Goal: Task Accomplishment & Management: Use online tool/utility

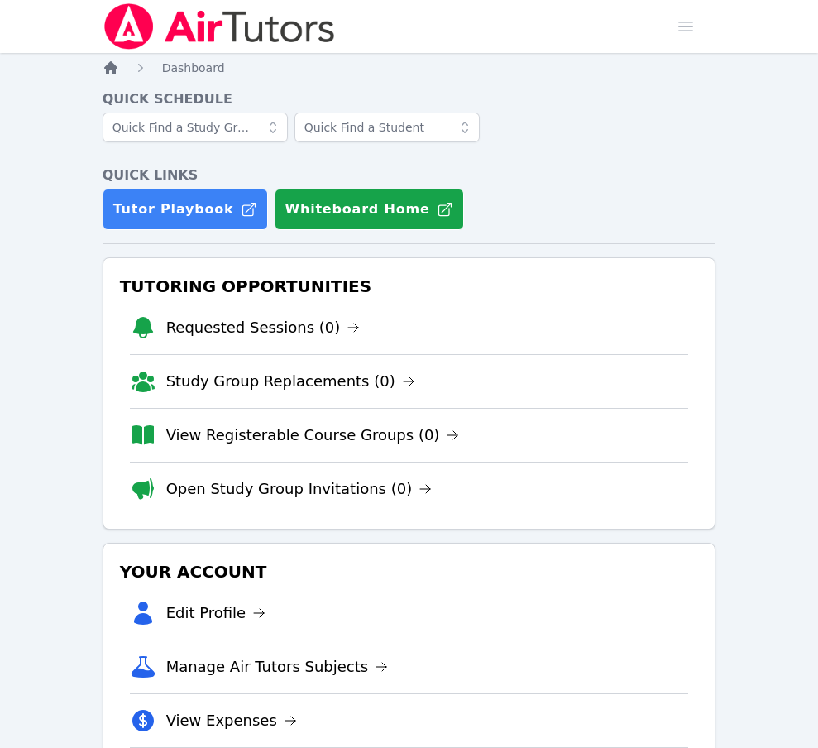
click at [111, 68] on icon "Breadcrumb" at bounding box center [110, 67] width 13 height 13
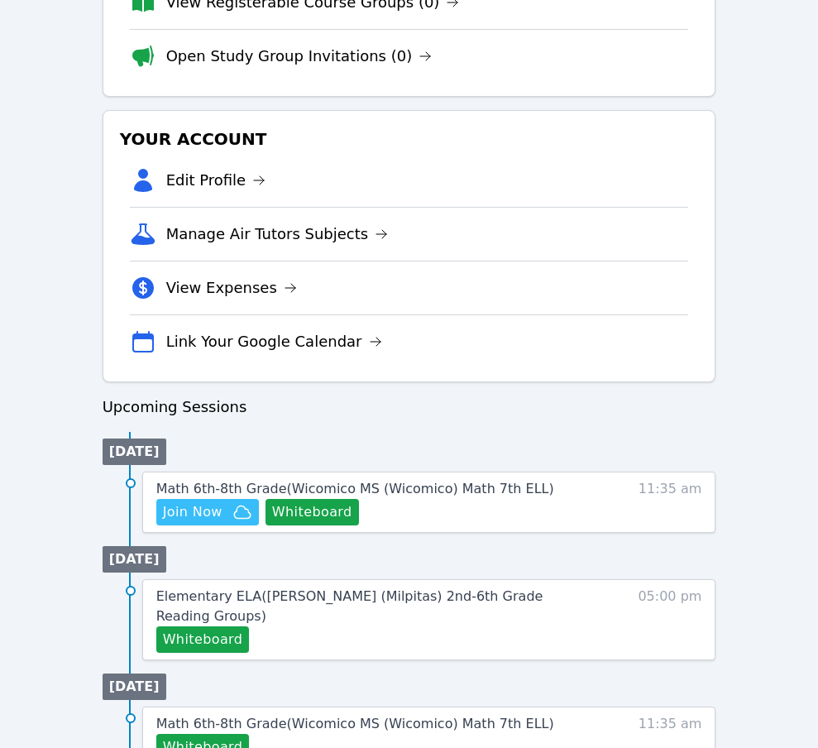
scroll to position [436, 0]
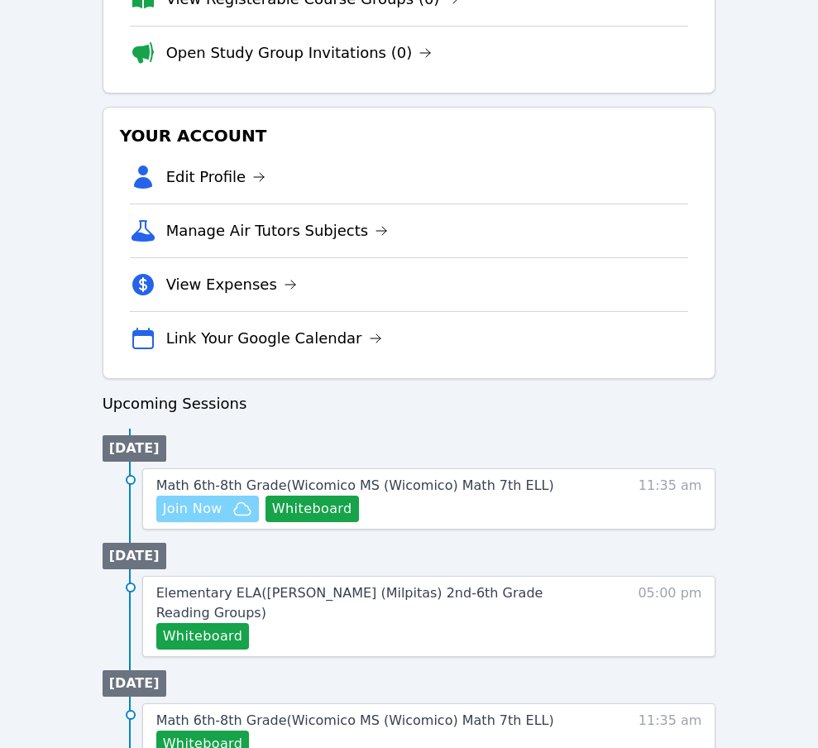
click at [188, 509] on span "Join Now" at bounding box center [193, 509] width 60 height 20
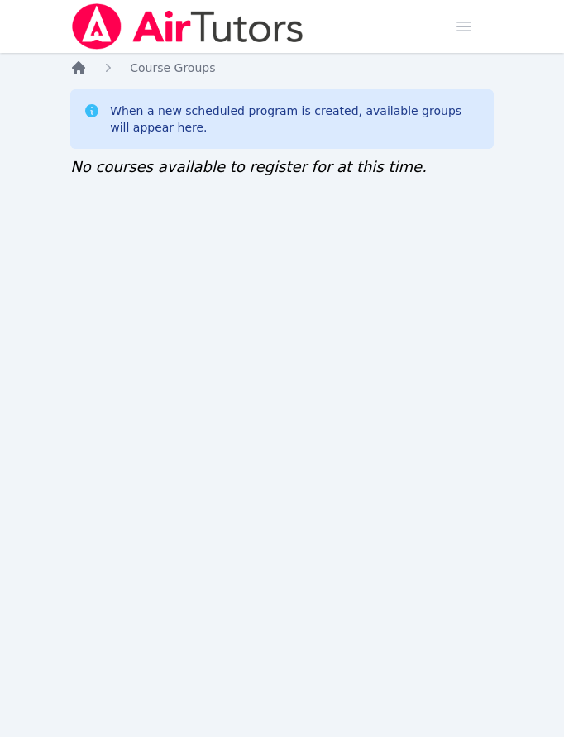
click at [73, 65] on icon "Breadcrumb" at bounding box center [78, 68] width 17 height 17
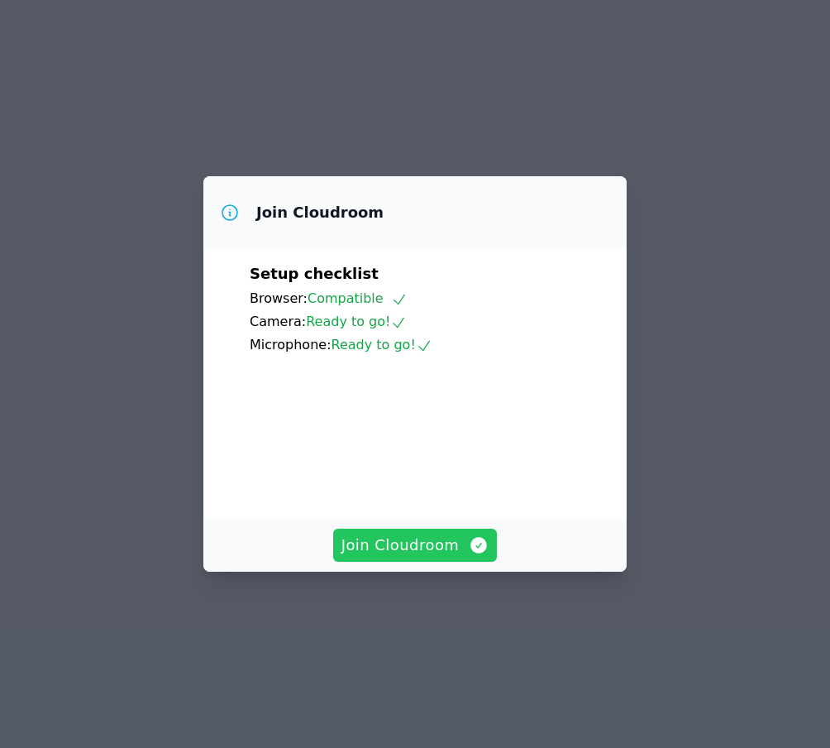
click at [447, 557] on span "Join Cloudroom" at bounding box center [416, 544] width 148 height 23
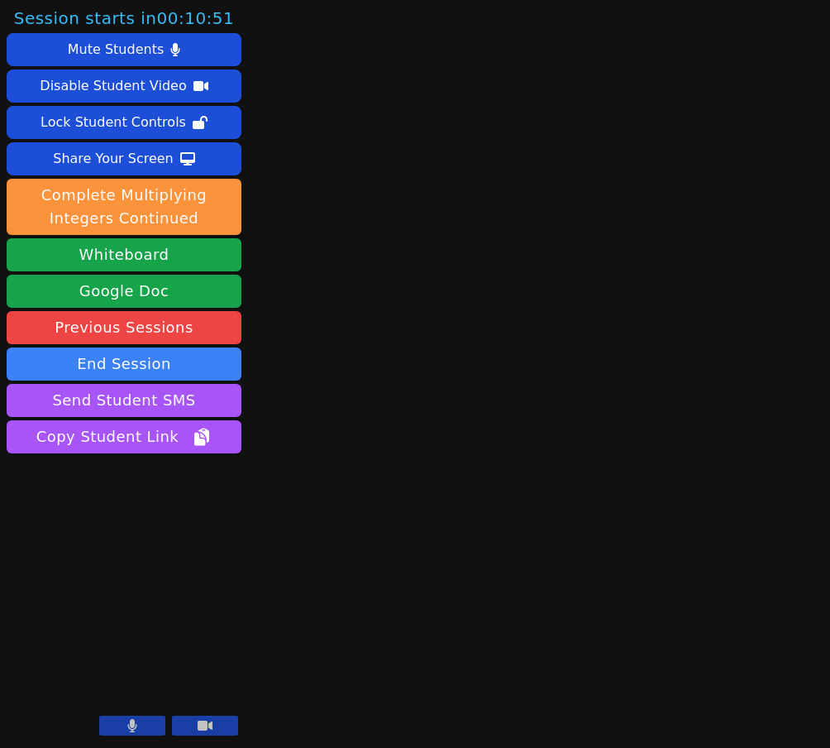
click at [124, 723] on button at bounding box center [132, 725] width 66 height 20
click at [133, 724] on icon at bounding box center [132, 725] width 17 height 13
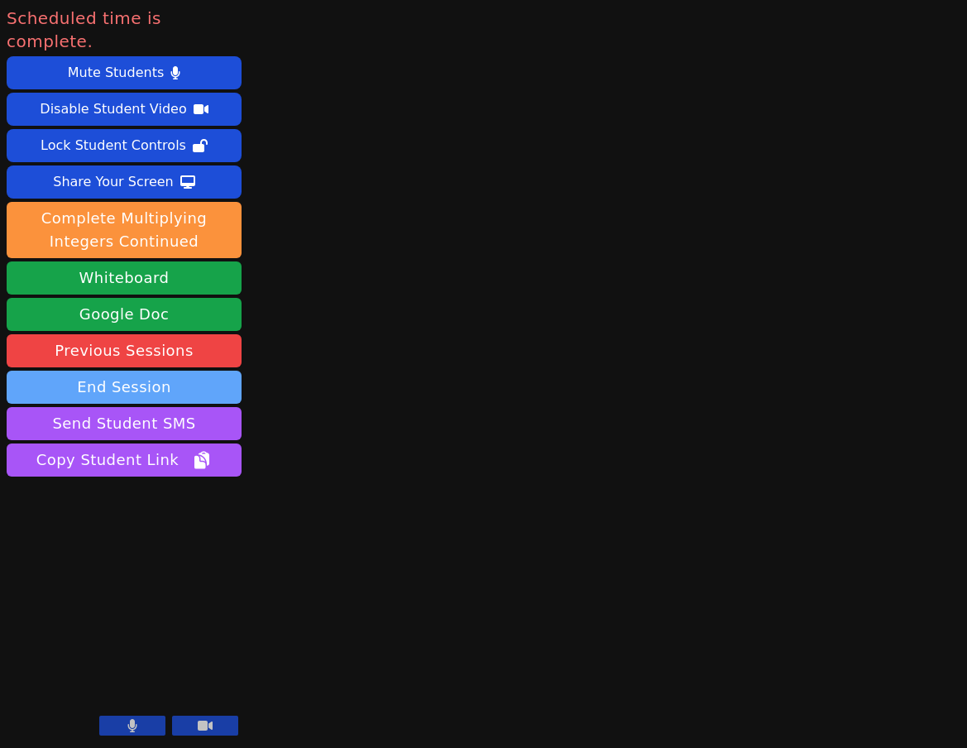
click at [143, 370] on button "End Session" at bounding box center [124, 386] width 235 height 33
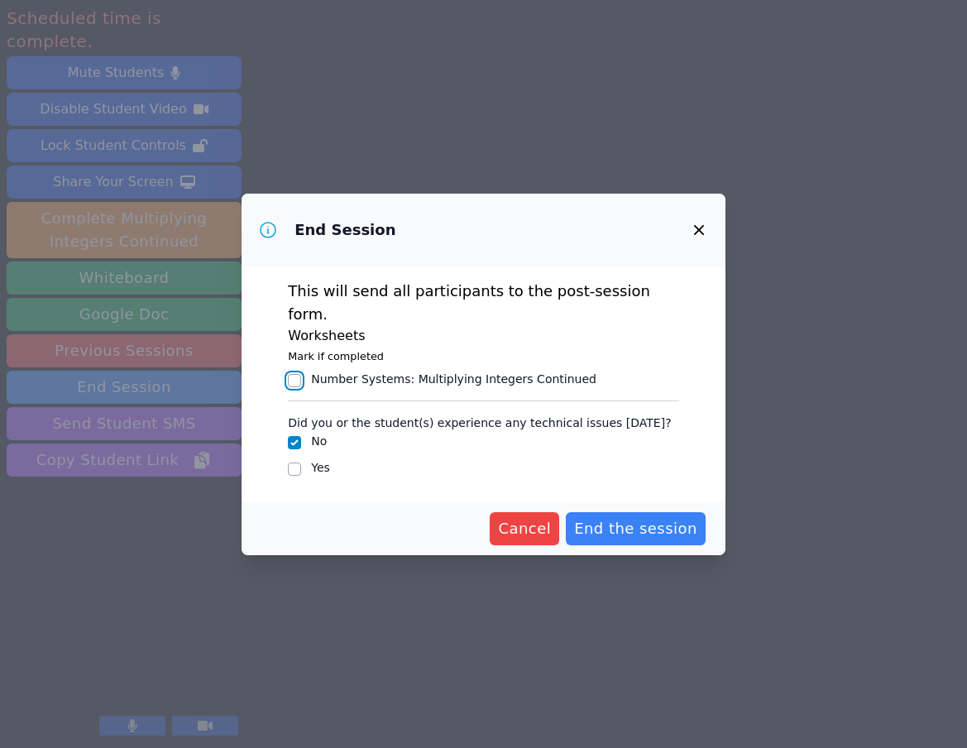
click at [297, 374] on input "Number Systems : Multiplying Integers Continued" at bounding box center [294, 380] width 13 height 13
checkbox input "true"
click at [652, 517] on span "End the session" at bounding box center [635, 528] width 123 height 23
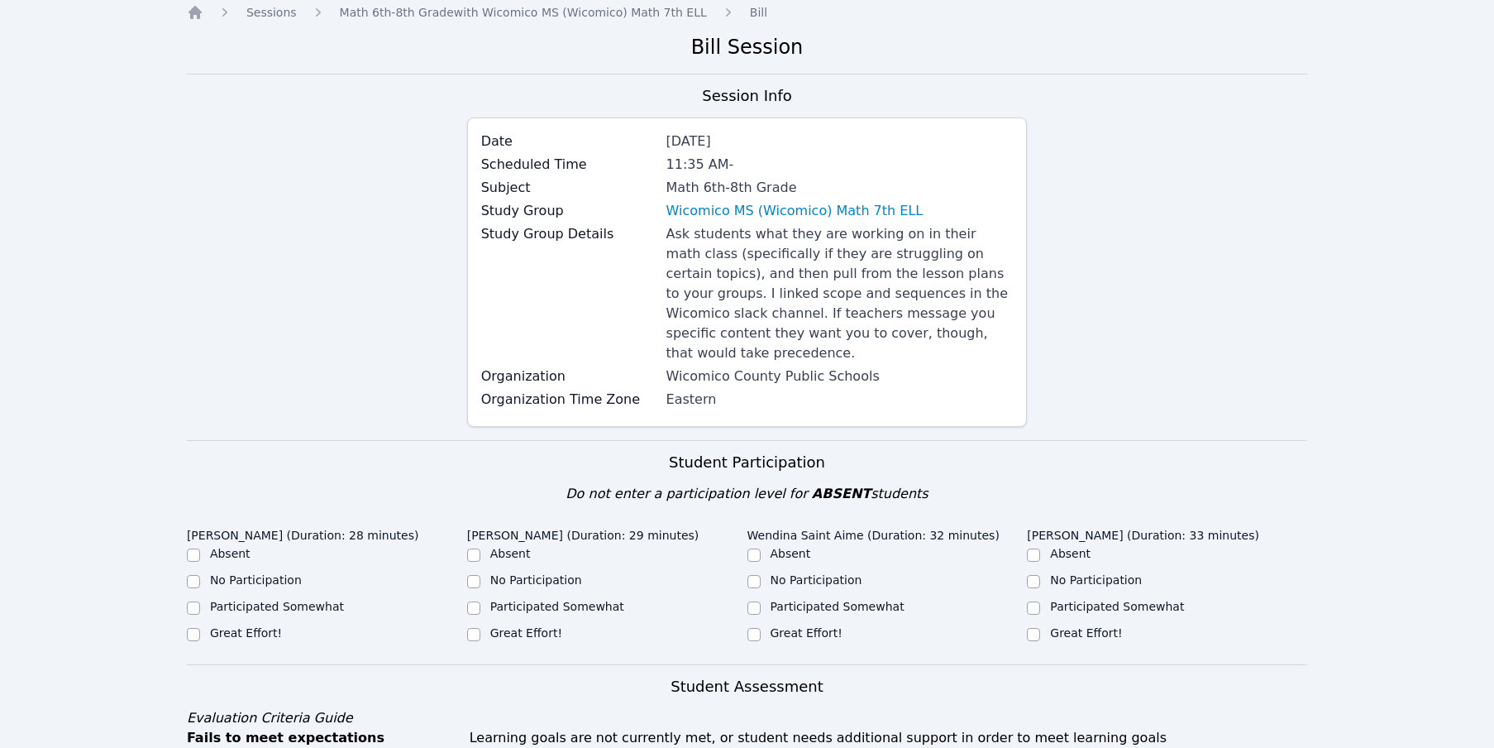
scroll to position [304, 0]
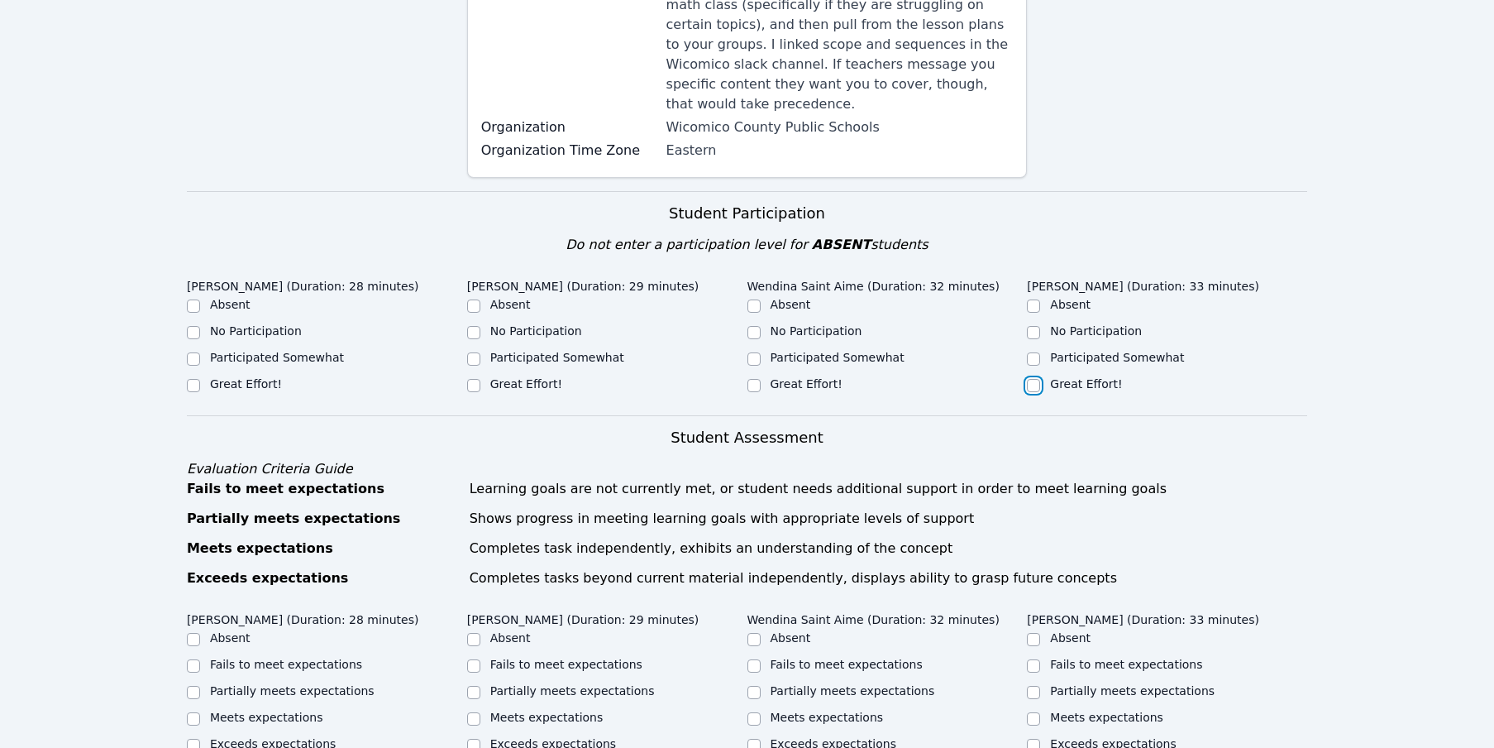
click at [829, 379] on input "Great Effort!" at bounding box center [1033, 385] width 13 height 13
checkbox input "true"
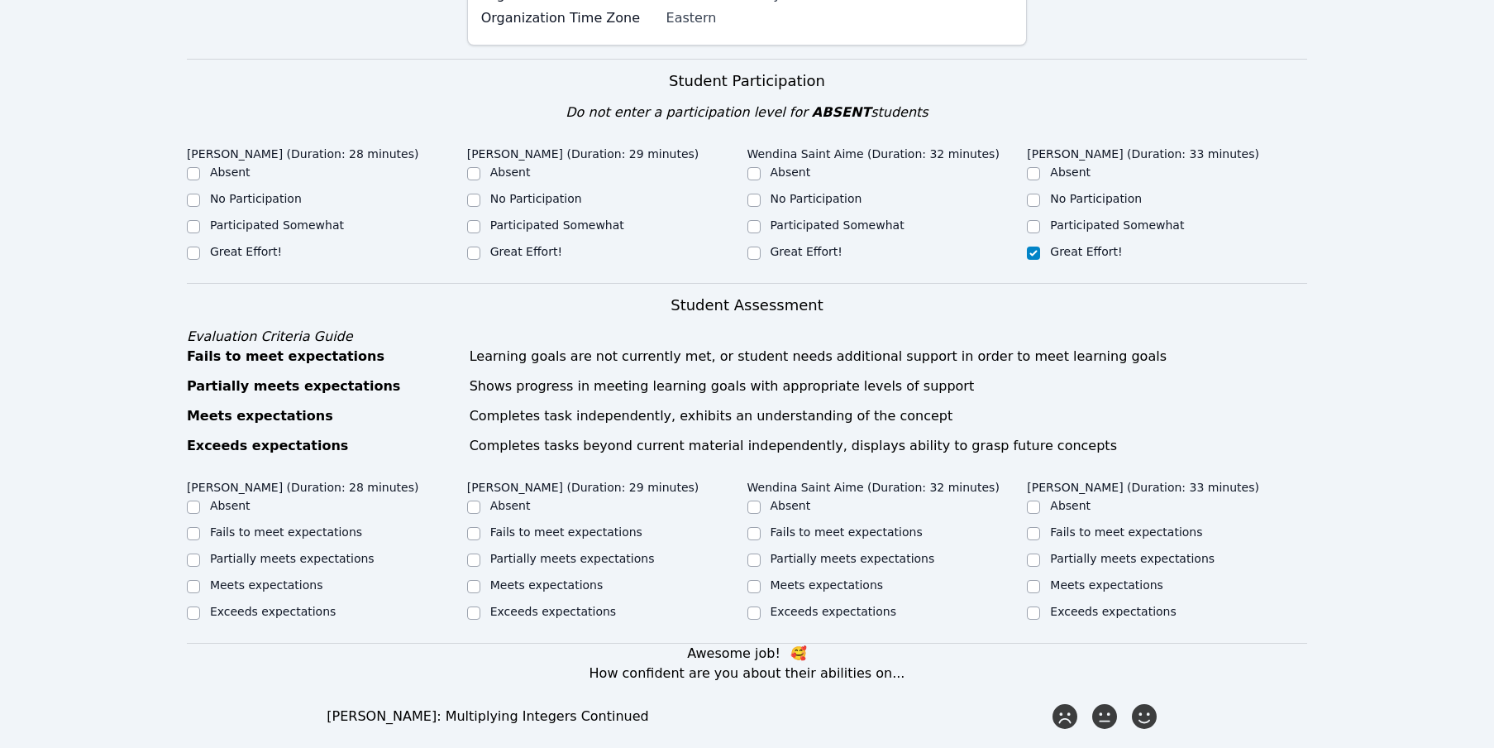
scroll to position [433, 0]
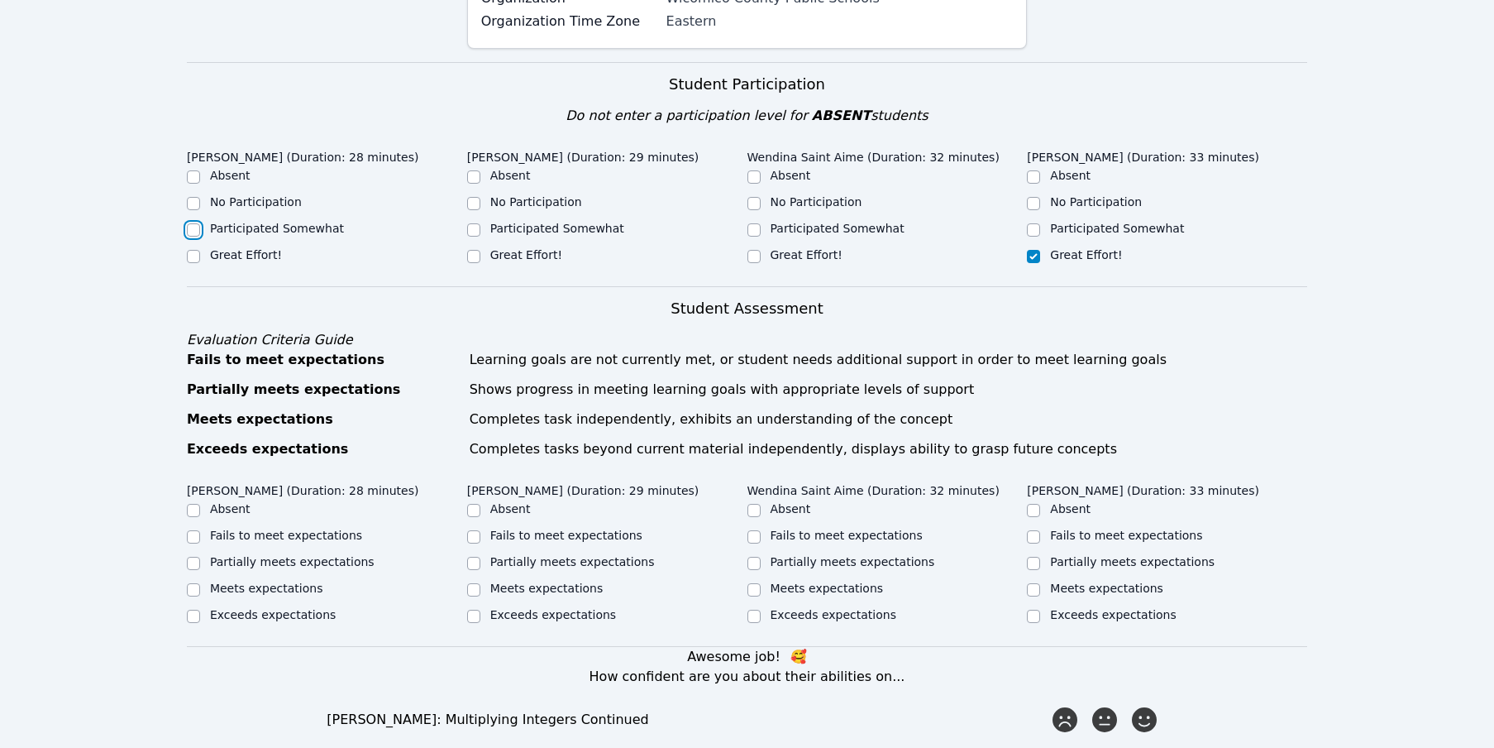
click at [192, 223] on input "Participated Somewhat" at bounding box center [193, 229] width 13 height 13
checkbox input "true"
click at [474, 250] on input "Great Effort!" at bounding box center [473, 256] width 13 height 13
checkbox input "true"
click at [755, 250] on input "Great Effort!" at bounding box center [754, 256] width 13 height 13
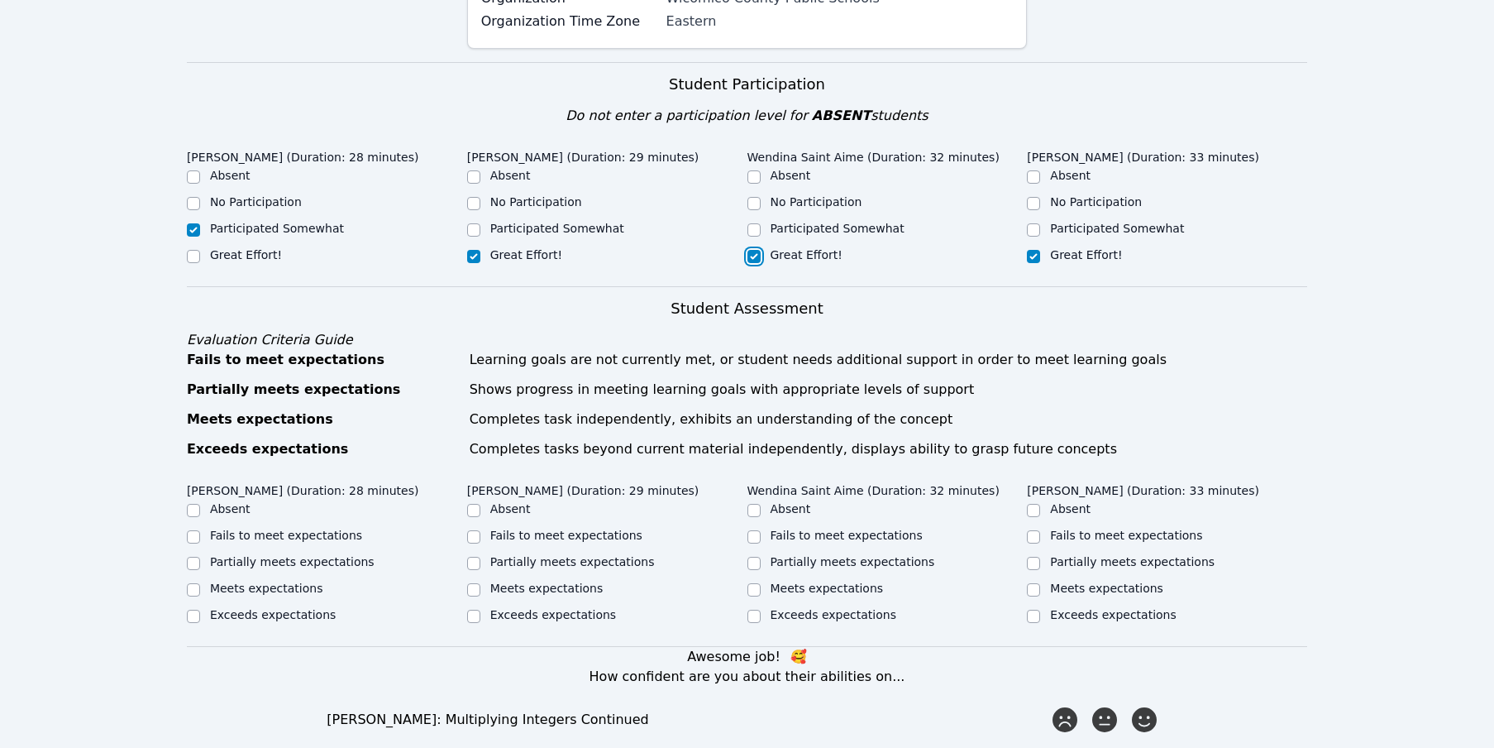
checkbox input "true"
